Goal: Feedback & Contribution: Contribute content

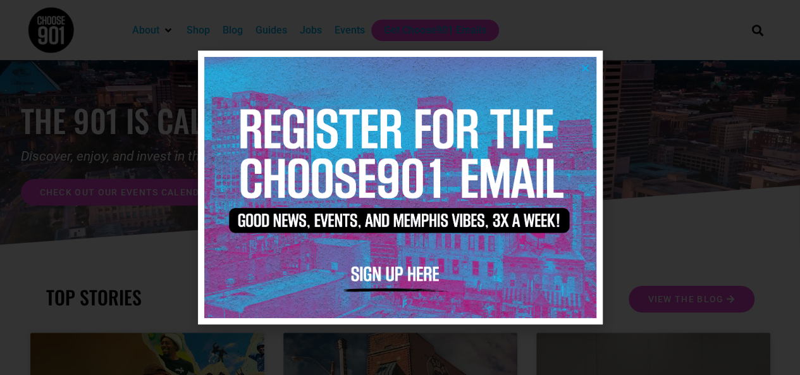
click at [587, 67] on icon "Close" at bounding box center [585, 67] width 9 height 9
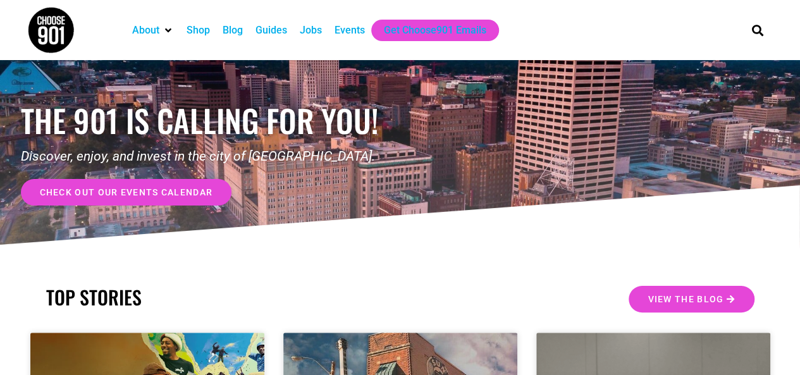
click at [171, 191] on span "check out our events calendar" at bounding box center [126, 192] width 173 height 9
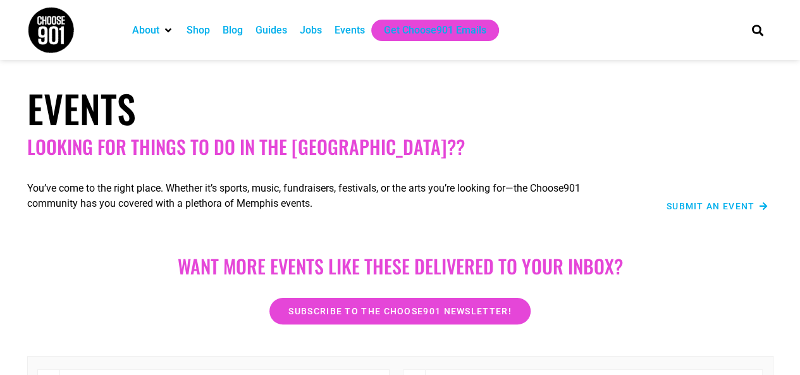
click at [698, 202] on span "Submit an Event" at bounding box center [711, 206] width 89 height 9
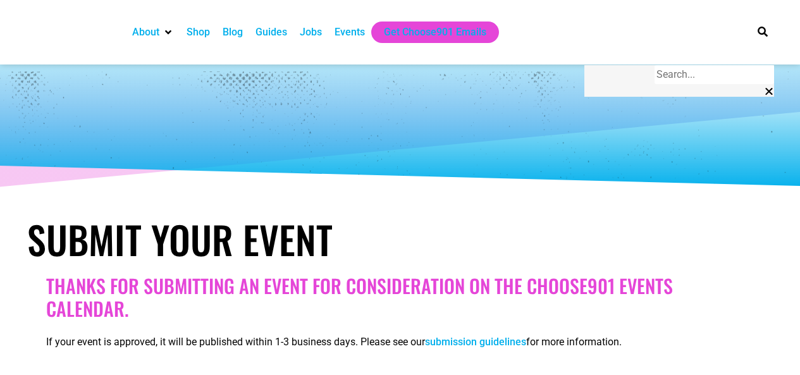
select select
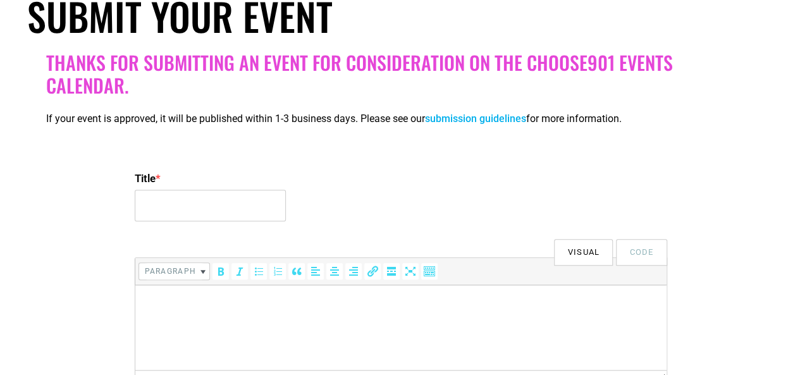
scroll to position [283, 0]
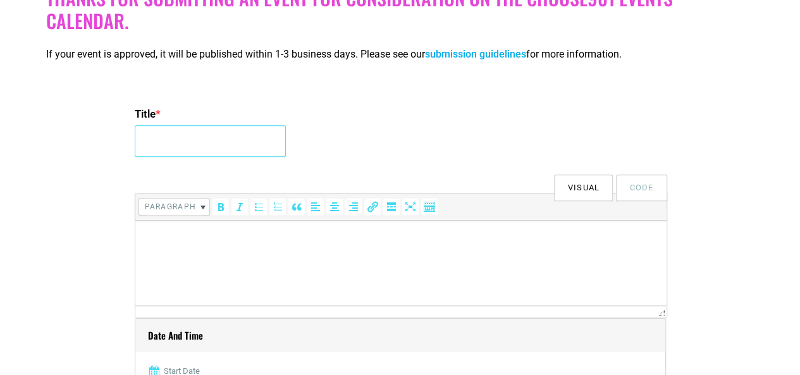
click at [225, 142] on input "Title *" at bounding box center [210, 141] width 151 height 32
drag, startPoint x: 266, startPoint y: 144, endPoint x: 221, endPoint y: 150, distance: 44.7
click at [221, 150] on input "Cordelia's Market FREE Rainbow Kids Craft" at bounding box center [210, 141] width 151 height 32
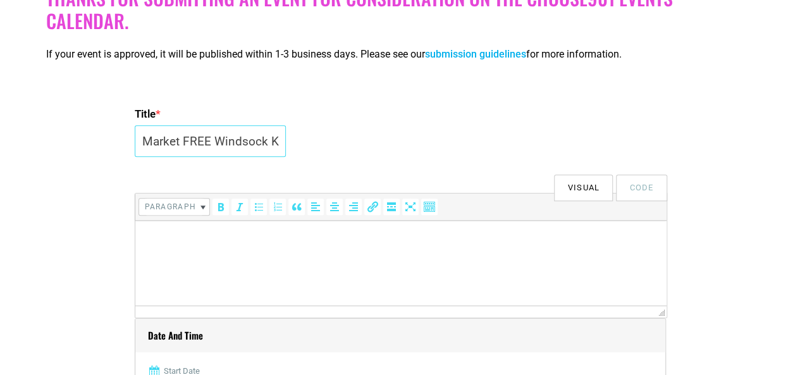
type input "Cordelia's Market FREE Windsock Kids Craft"
click at [227, 255] on html at bounding box center [400, 238] width 531 height 35
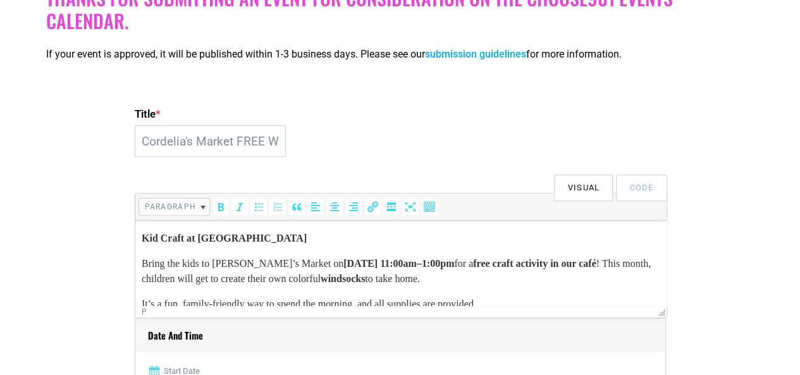
click at [192, 239] on strong "Kid Craft at Cordelia’s Market" at bounding box center [223, 238] width 165 height 11
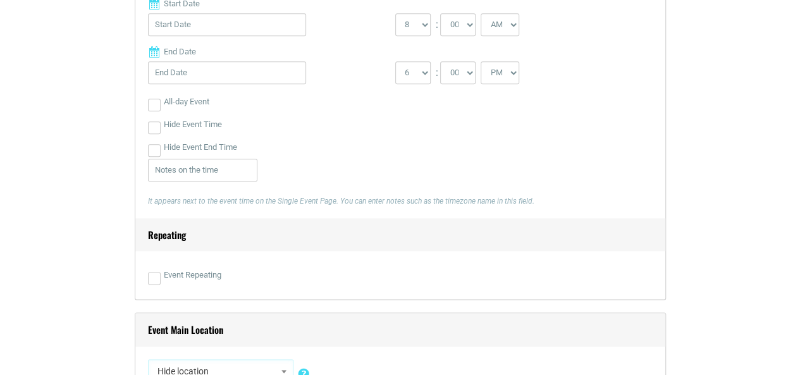
scroll to position [640, 0]
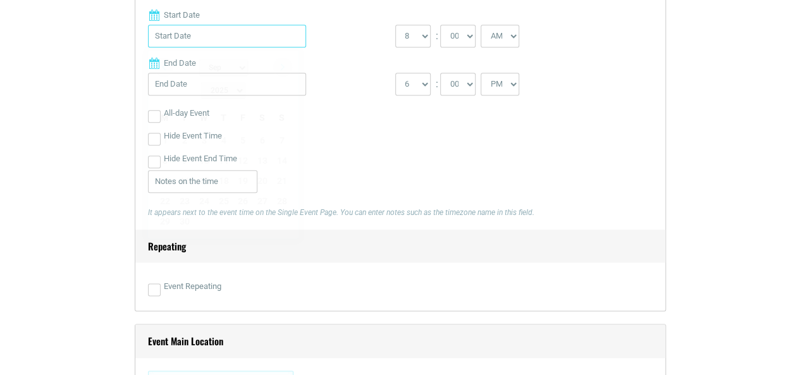
click at [251, 41] on input "Start Date" at bounding box center [227, 36] width 158 height 23
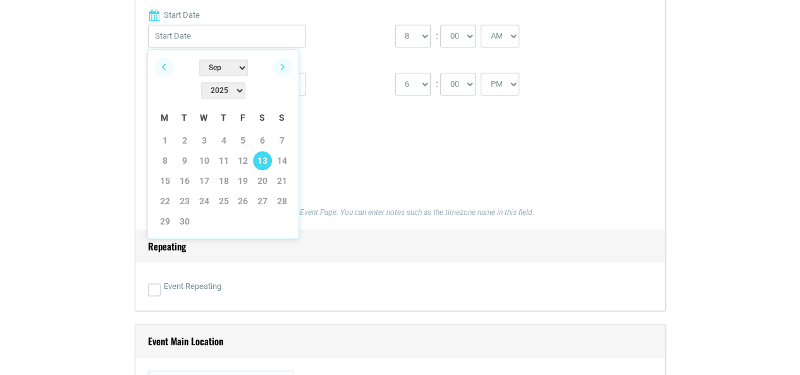
click at [256, 151] on link "13" at bounding box center [262, 160] width 19 height 19
type input "09/13/2025"
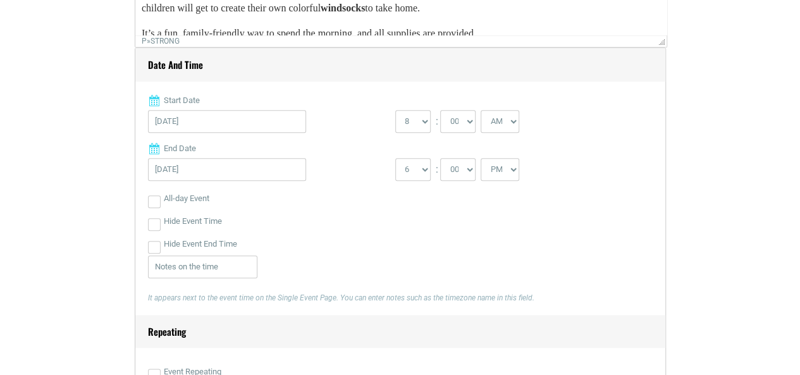
scroll to position [562, 0]
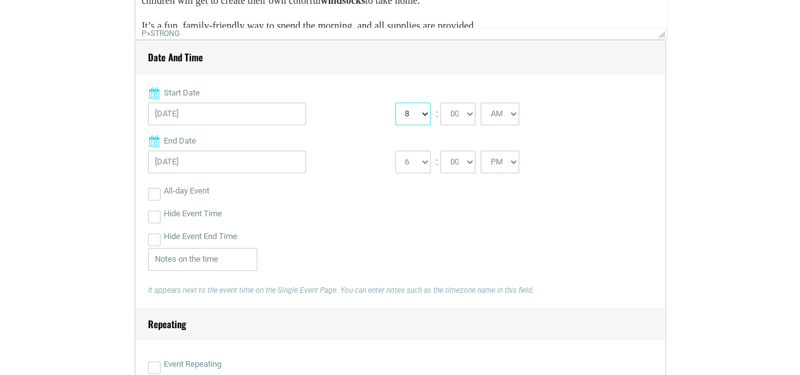
click at [424, 114] on select "0 1 2 3 4 5 6 7 8 9 10 11 12" at bounding box center [412, 113] width 35 height 23
select select "11"
click at [395, 102] on select "0 1 2 3 4 5 6 7 8 9 10 11 12" at bounding box center [412, 113] width 35 height 23
click at [420, 158] on select "1 2 3 4 5 6 7 8 9 10 11 12" at bounding box center [412, 162] width 35 height 23
select select "1"
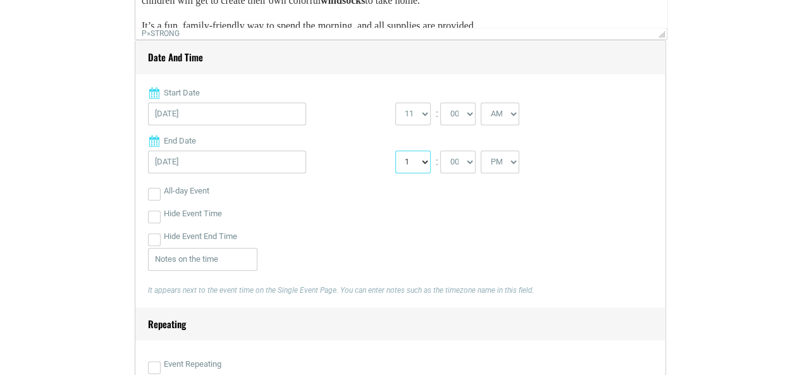
click at [395, 151] on select "1 2 3 4 5 6 7 8 9 10 11 12" at bounding box center [412, 162] width 35 height 23
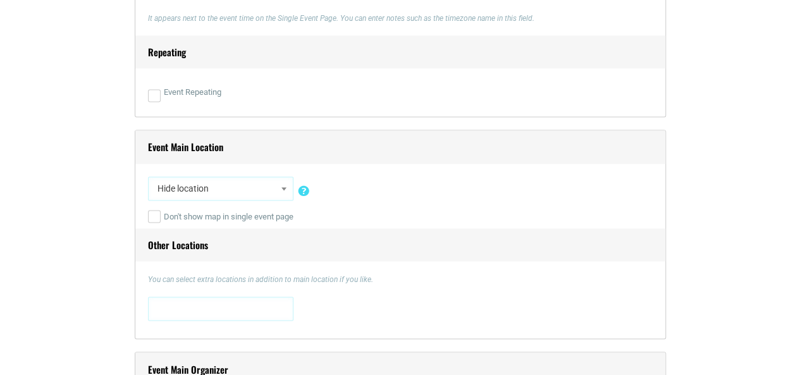
scroll to position [841, 0]
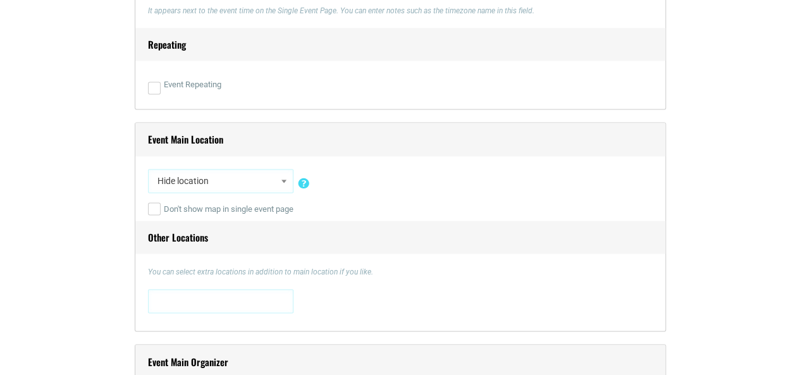
click at [263, 185] on span "Hide location" at bounding box center [220, 181] width 137 height 23
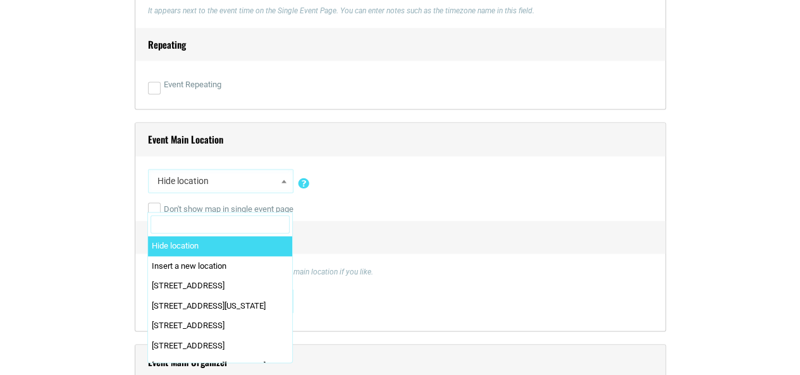
click at [256, 222] on input "Search" at bounding box center [220, 224] width 139 height 19
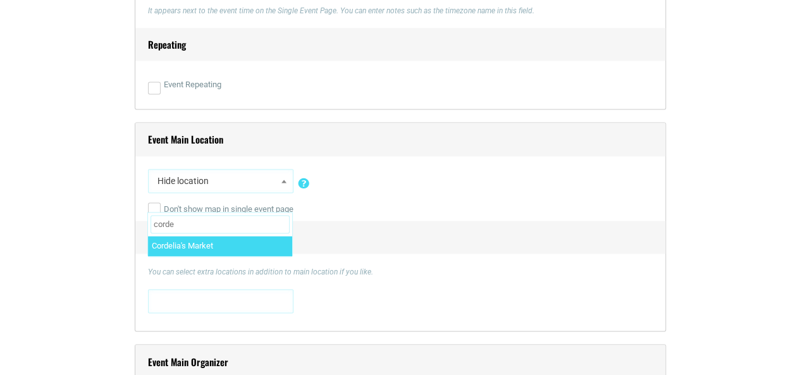
type input "corde"
select select "2925"
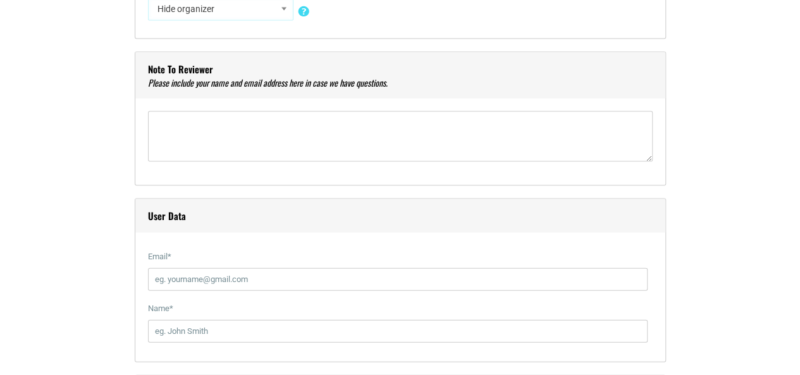
scroll to position [1255, 0]
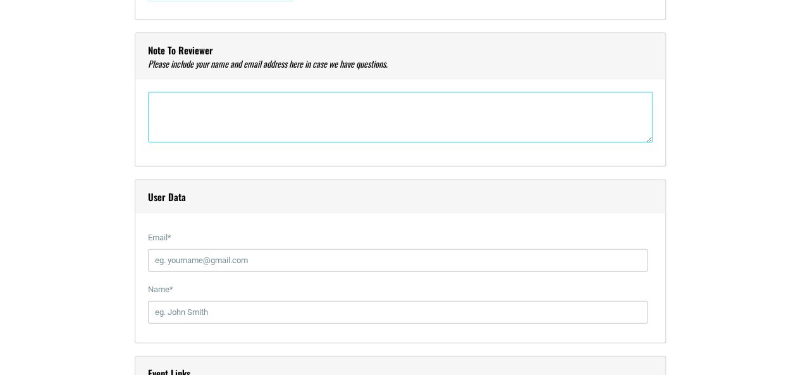
click at [391, 97] on textarea"] at bounding box center [400, 117] width 505 height 51
type textarea"] "Ranise Coppens ranise@cordeliasmarket.com"
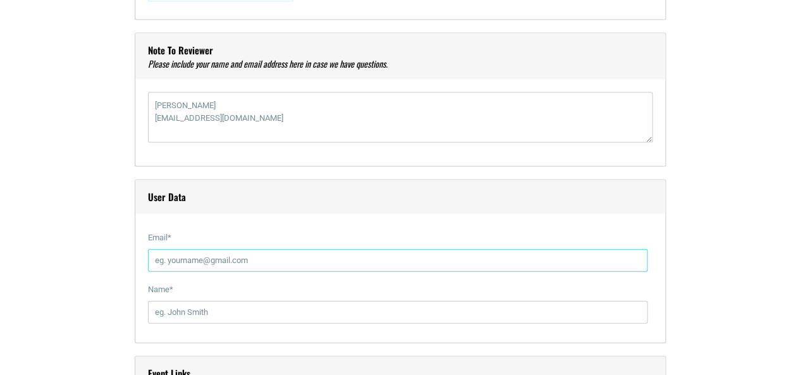
click at [302, 252] on input "Email *" at bounding box center [398, 260] width 500 height 23
type input "ranise@cordeliasmarket.com"
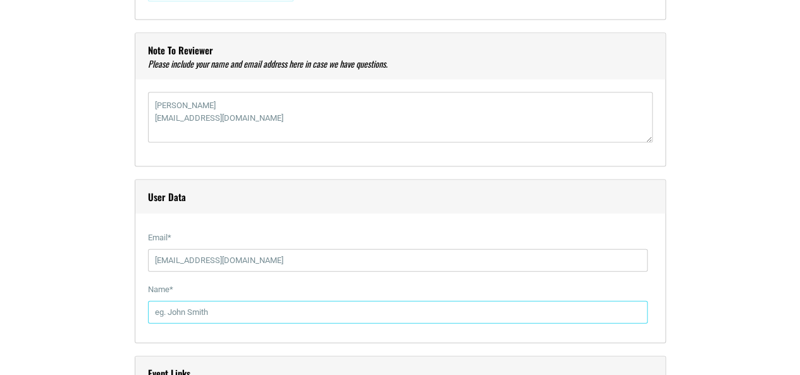
click at [292, 311] on input "Name *" at bounding box center [398, 312] width 500 height 23
type input "Ranise Coppens"
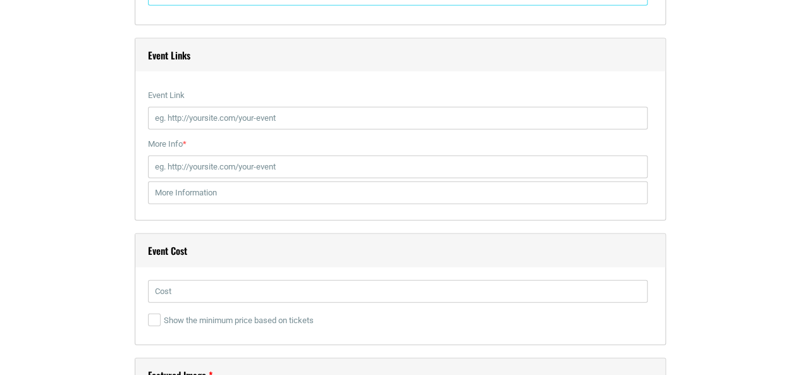
scroll to position [1584, 0]
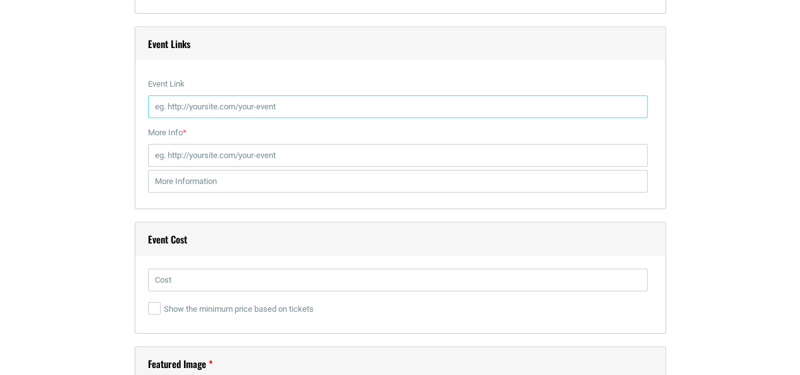
click at [355, 111] on input "Event Link" at bounding box center [398, 107] width 500 height 23
drag, startPoint x: 258, startPoint y: 106, endPoint x: 340, endPoint y: 134, distance: 87.0
click at [340, 134] on div "Event Links Event Link https://cordeliasmarket.com/cordelias-blog If you fill i…" at bounding box center [400, 118] width 531 height 183
type input "https://cordeliasmarket.com"
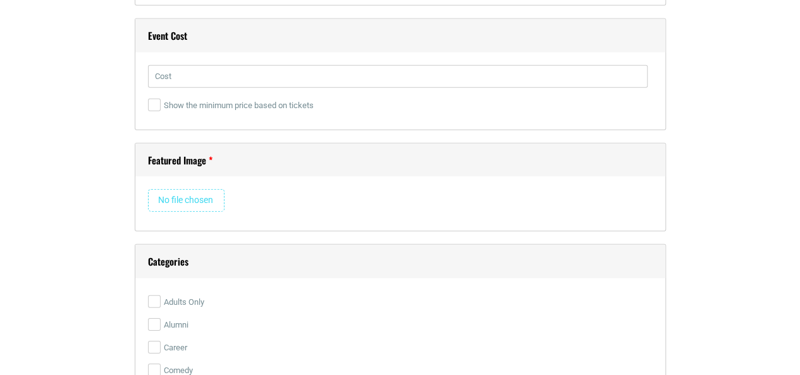
scroll to position [1811, 0]
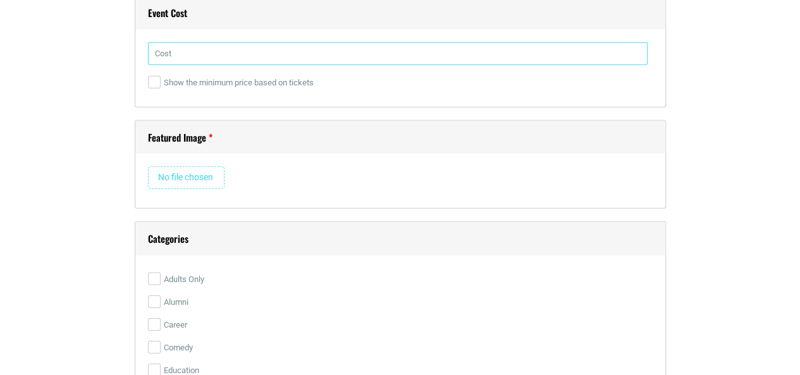
click at [303, 53] on input "text" at bounding box center [398, 53] width 500 height 23
click at [247, 46] on input "text" at bounding box center [398, 53] width 500 height 23
type input "f"
type input "Free"
click at [200, 178] on input "file" at bounding box center [186, 177] width 77 height 23
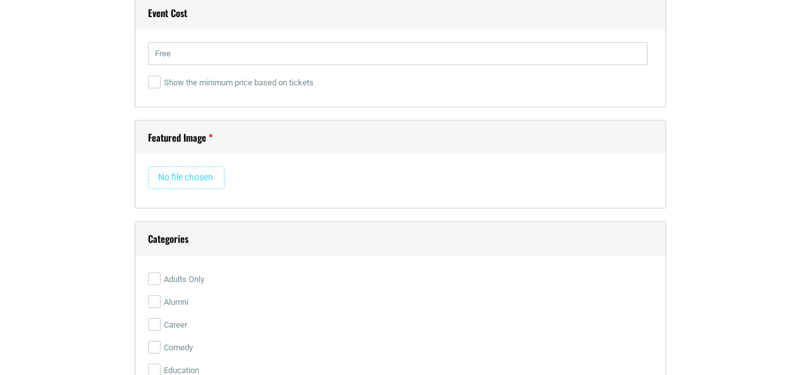
type input "C:\fakepath\Kids Craft September.png"
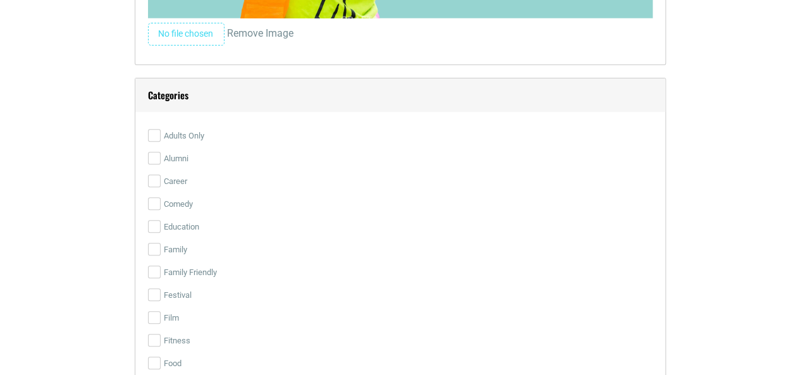
scroll to position [2621, 0]
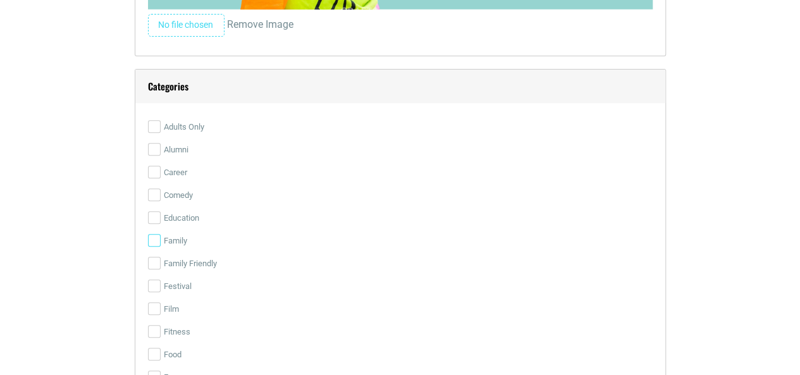
click at [159, 241] on input "Family" at bounding box center [154, 240] width 13 height 13
checkbox input "true"
click at [156, 266] on label "Family Friendly" at bounding box center [400, 263] width 505 height 23
click at [156, 266] on input "Family Friendly" at bounding box center [154, 263] width 13 height 13
checkbox input "true"
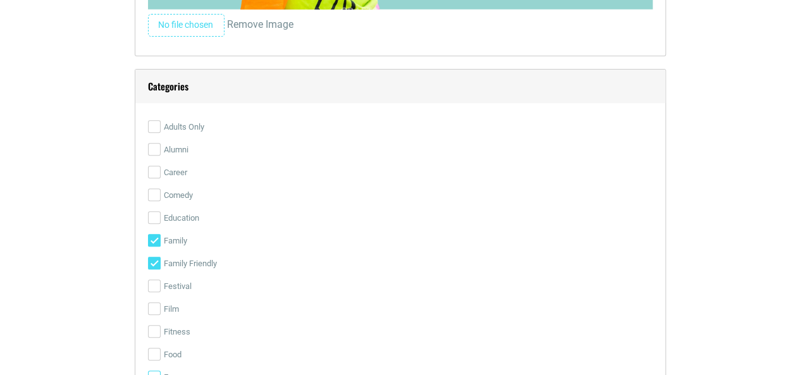
click at [156, 373] on input "Free" at bounding box center [154, 377] width 13 height 13
checkbox input "true"
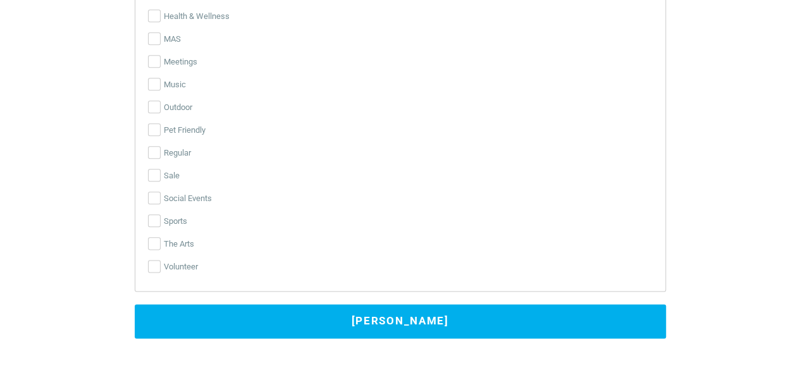
scroll to position [3087, 0]
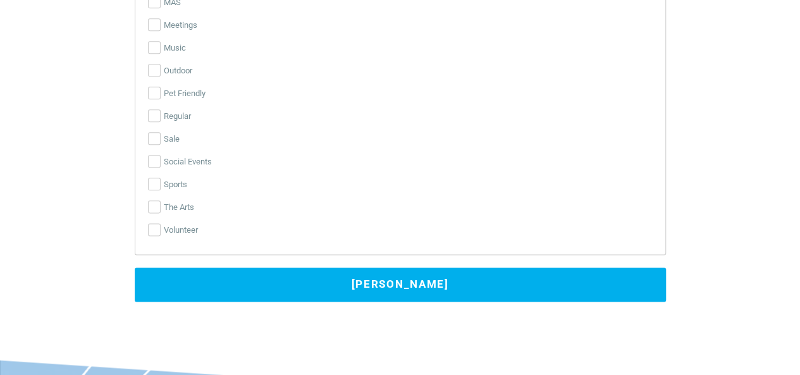
click at [548, 282] on button "Submit Event" at bounding box center [400, 285] width 531 height 34
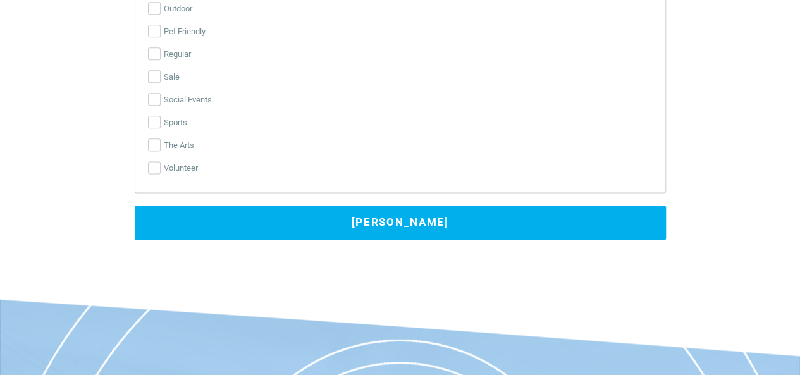
scroll to position [3145, 0]
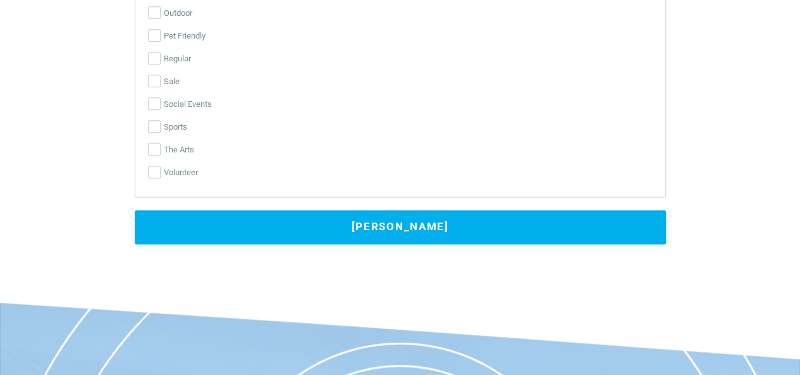
click at [397, 225] on button "Submit Event" at bounding box center [400, 227] width 531 height 34
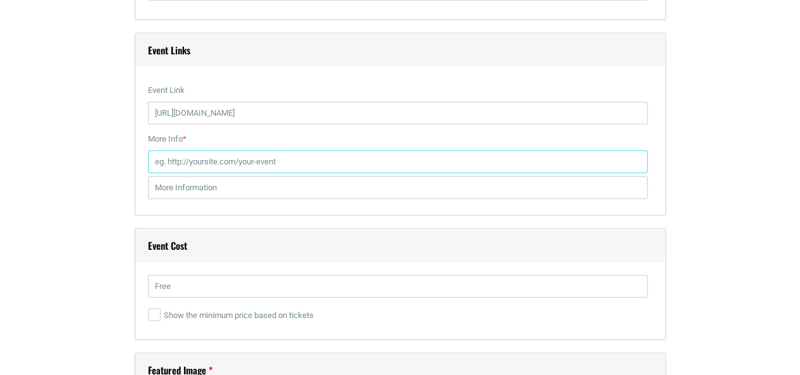
scroll to position [1549, 0]
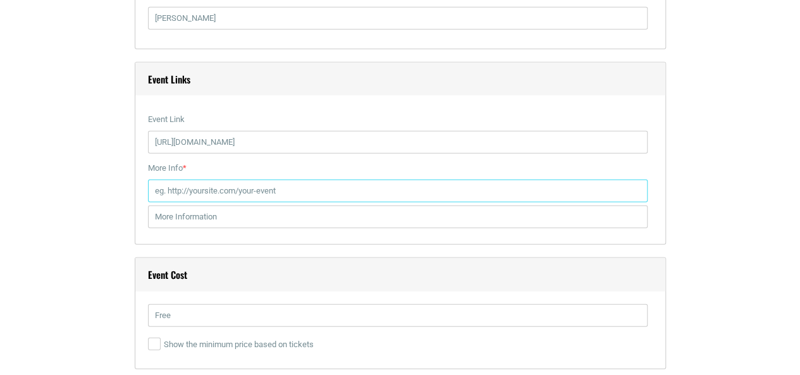
drag, startPoint x: 325, startPoint y: 193, endPoint x: 221, endPoint y: 189, distance: 104.5
click at [221, 189] on input "More Info *" at bounding box center [398, 191] width 500 height 23
type input "www.cordeliasmarket.com"
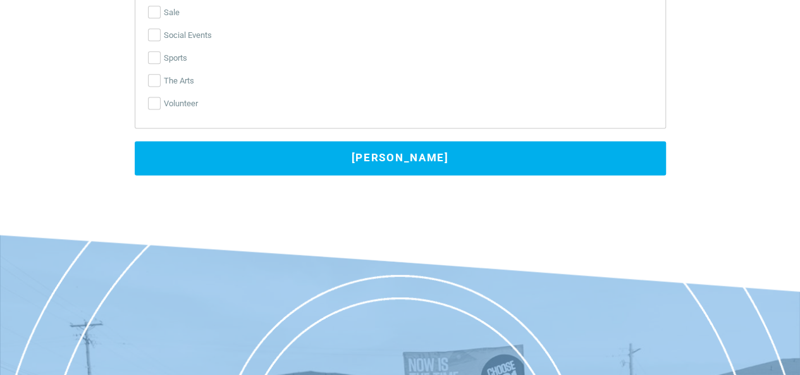
scroll to position [3218, 0]
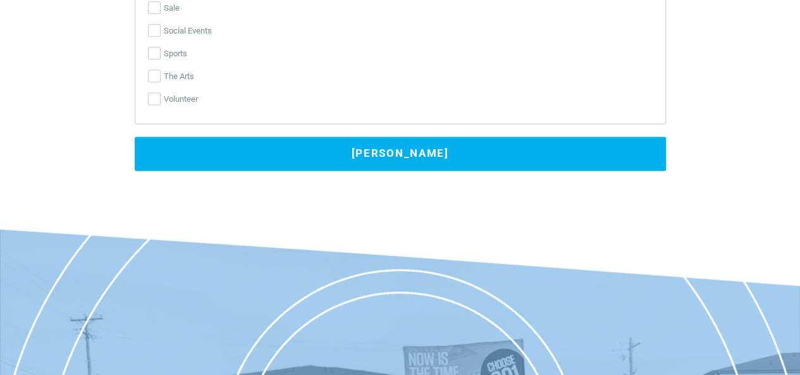
click at [426, 149] on button "Submit Event" at bounding box center [400, 154] width 531 height 34
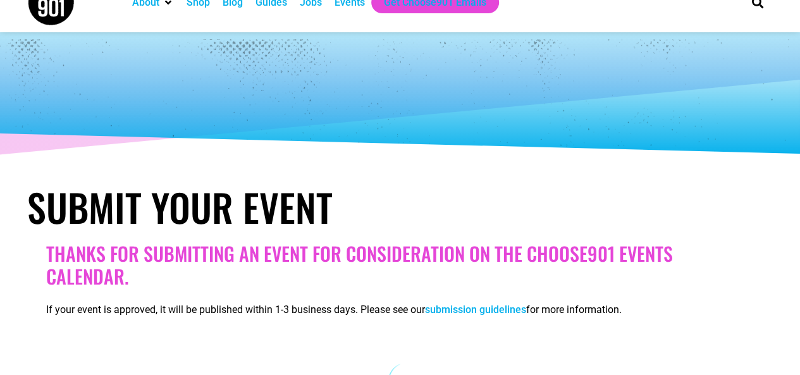
scroll to position [10, 0]
